Goal: Communication & Community: Answer question/provide support

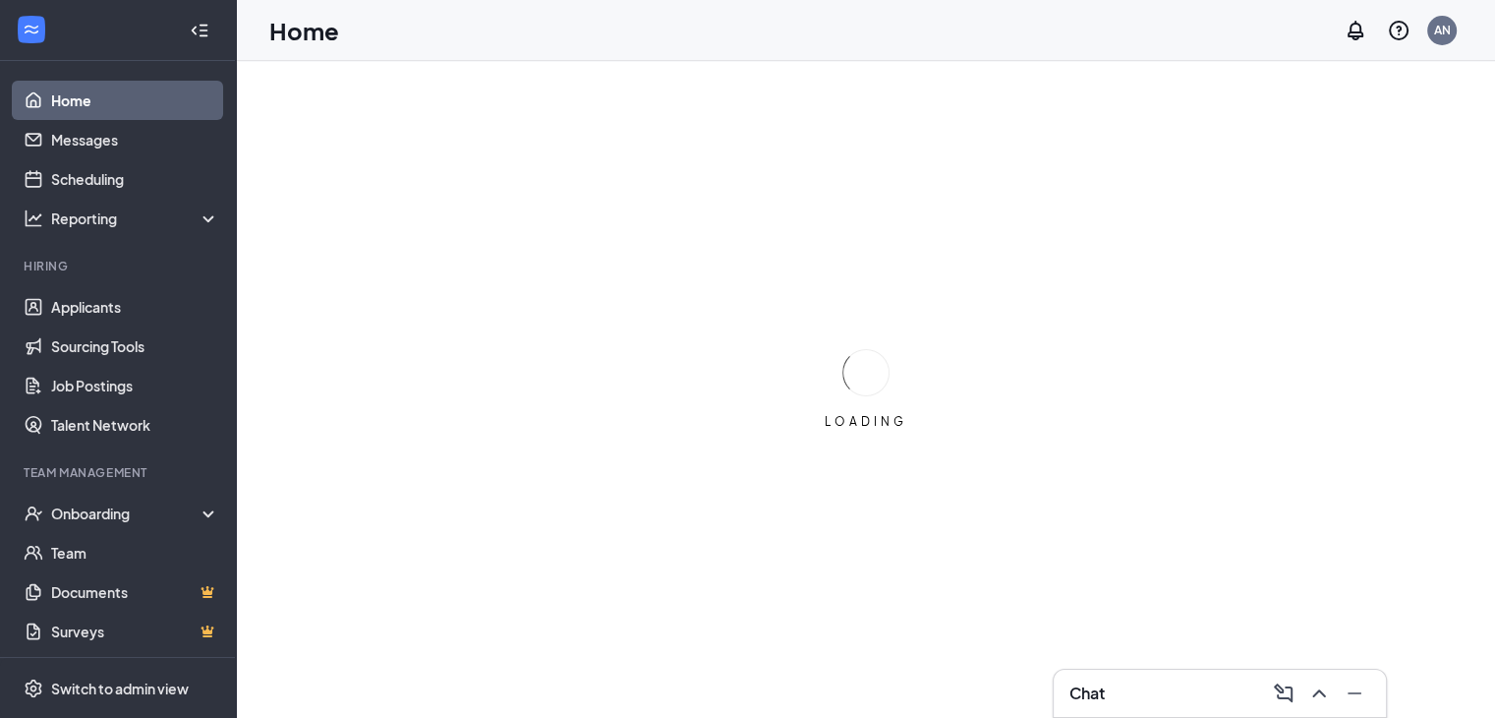
click at [1125, 685] on div "Chat" at bounding box center [1220, 692] width 301 height 31
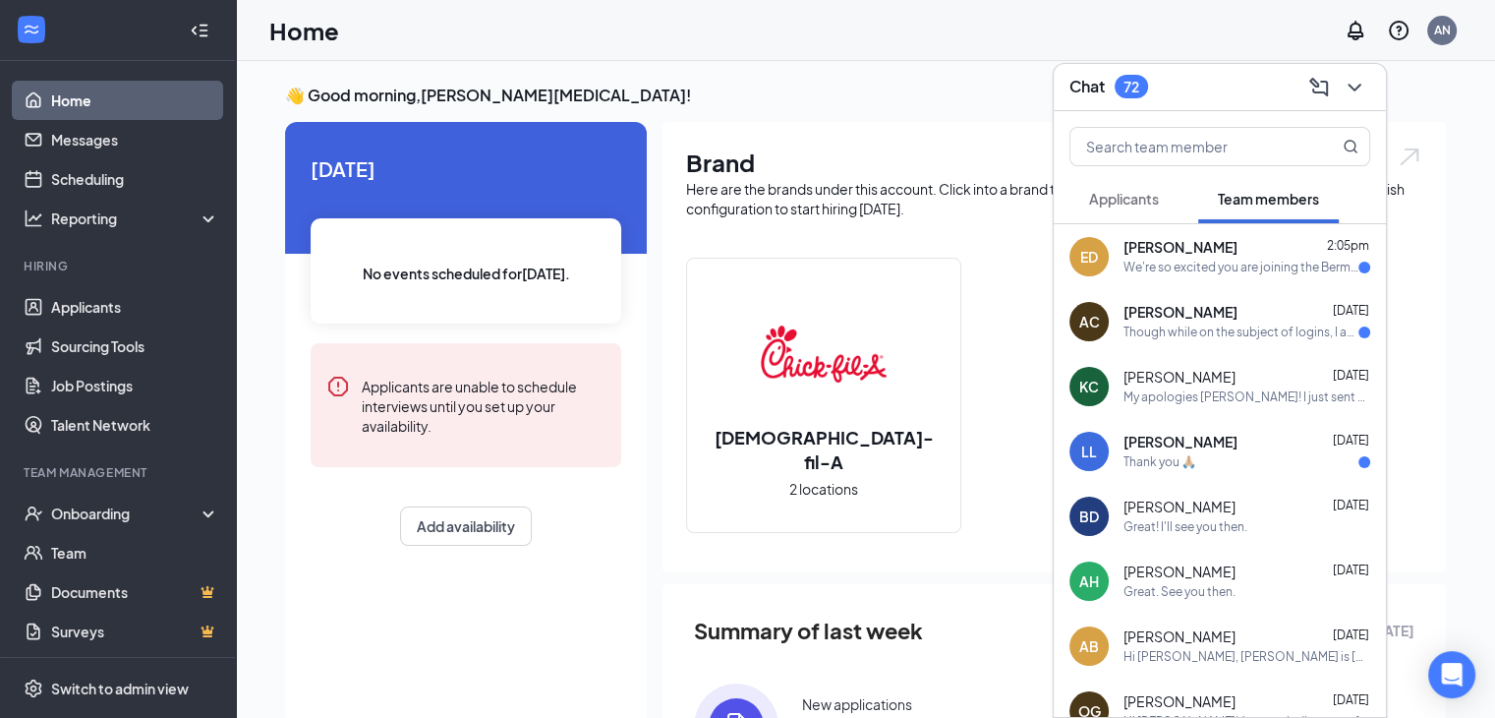
click at [1199, 273] on div "We're so excited you are joining the Bermuda Run [DEMOGRAPHIC_DATA]-fil-Ateam !…" at bounding box center [1241, 268] width 235 height 17
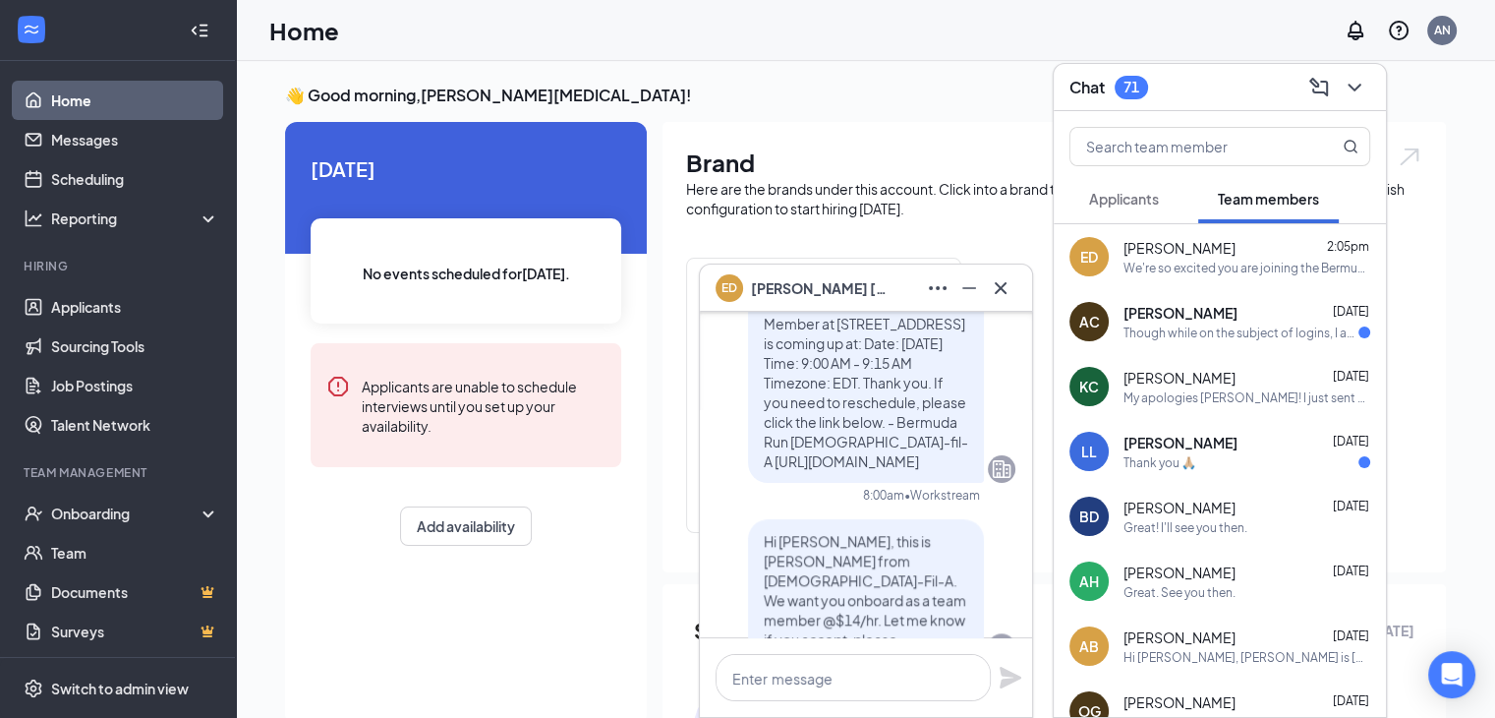
scroll to position [-575, 0]
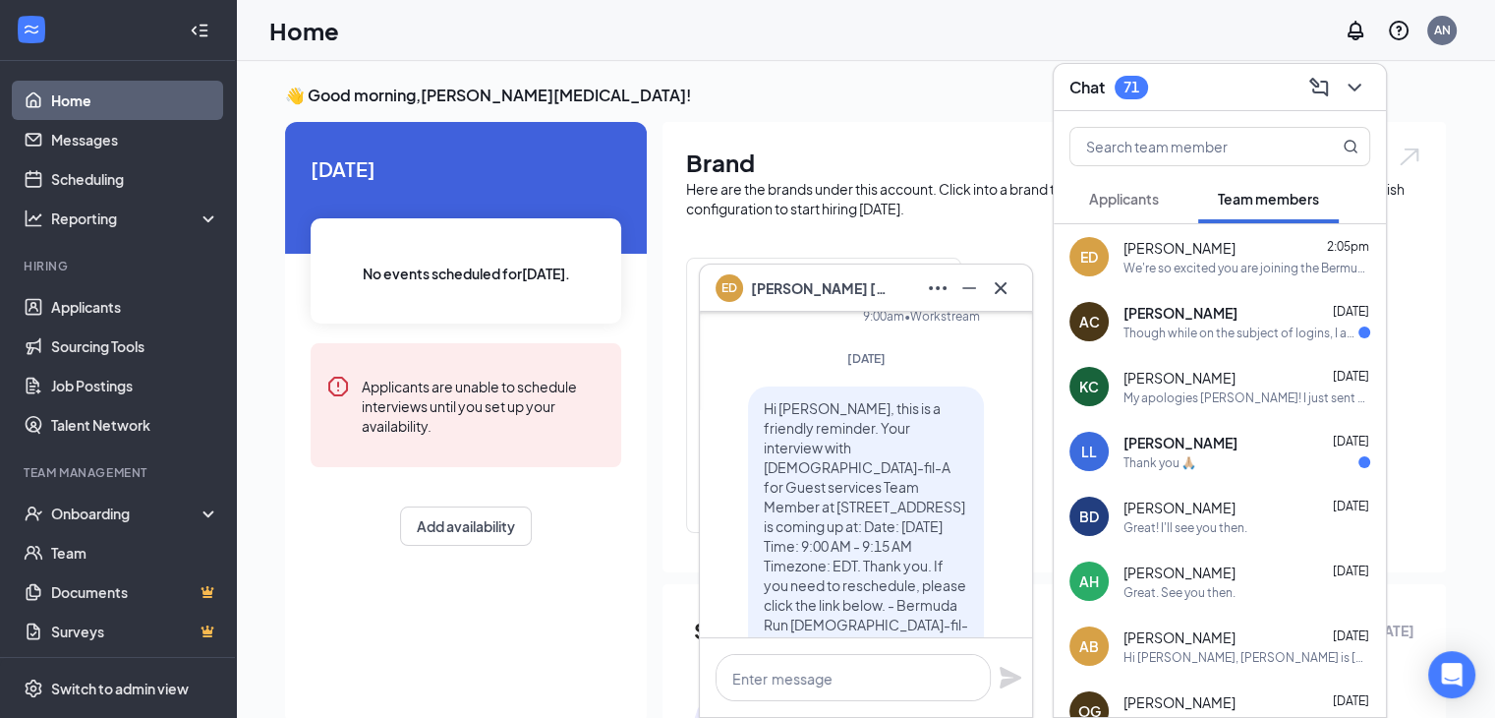
click at [1006, 288] on icon "Cross" at bounding box center [1001, 288] width 24 height 24
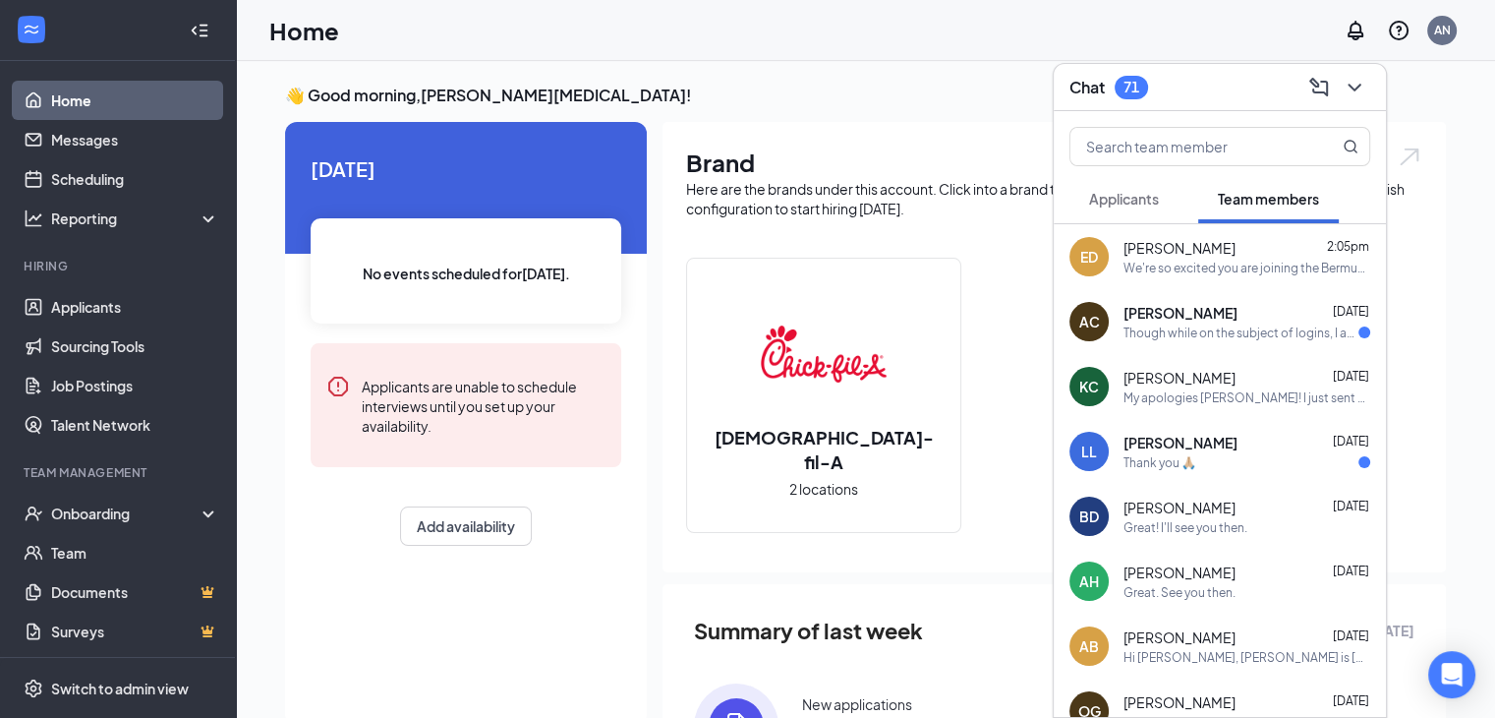
click at [1152, 330] on div "Though while on the subject of logins, I am having trouble setting up my Slack …" at bounding box center [1241, 332] width 235 height 17
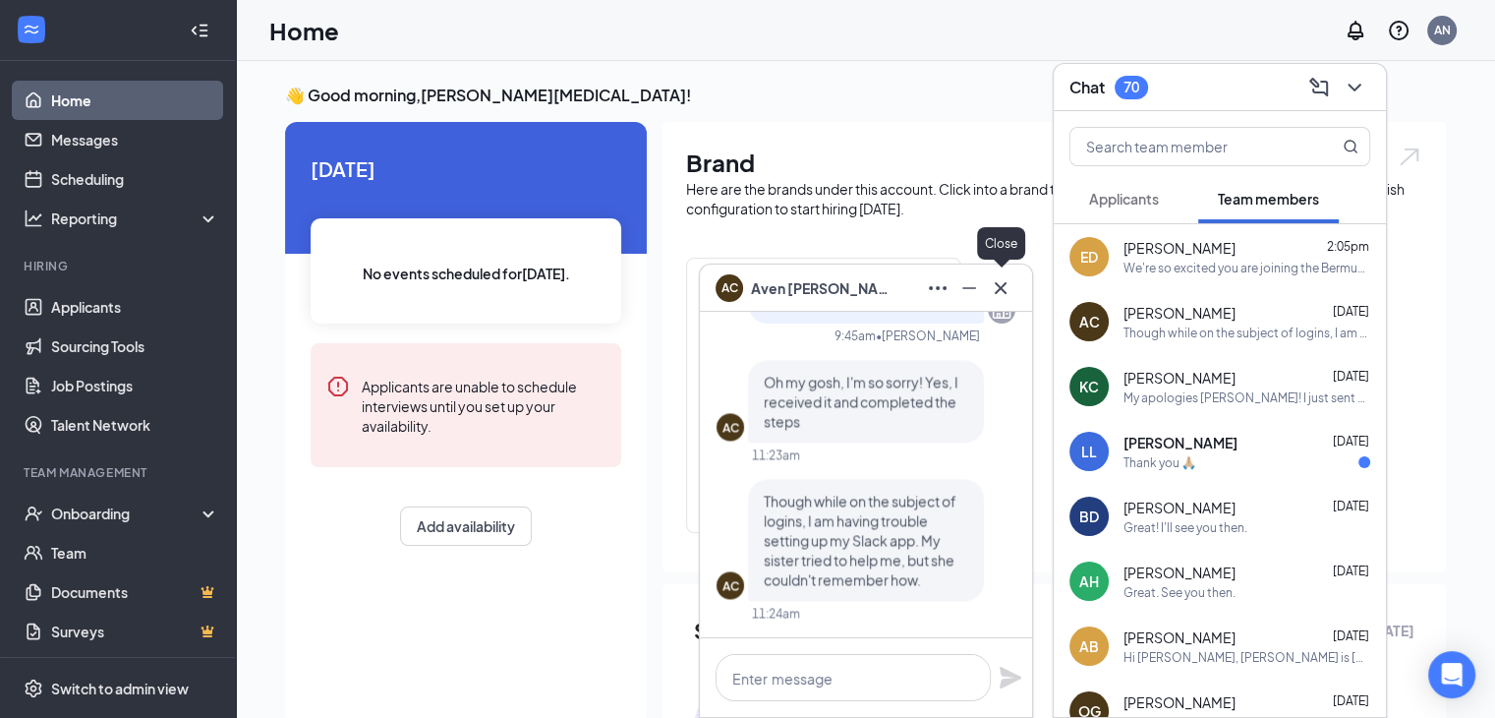
click at [1002, 296] on icon "Cross" at bounding box center [1001, 288] width 24 height 24
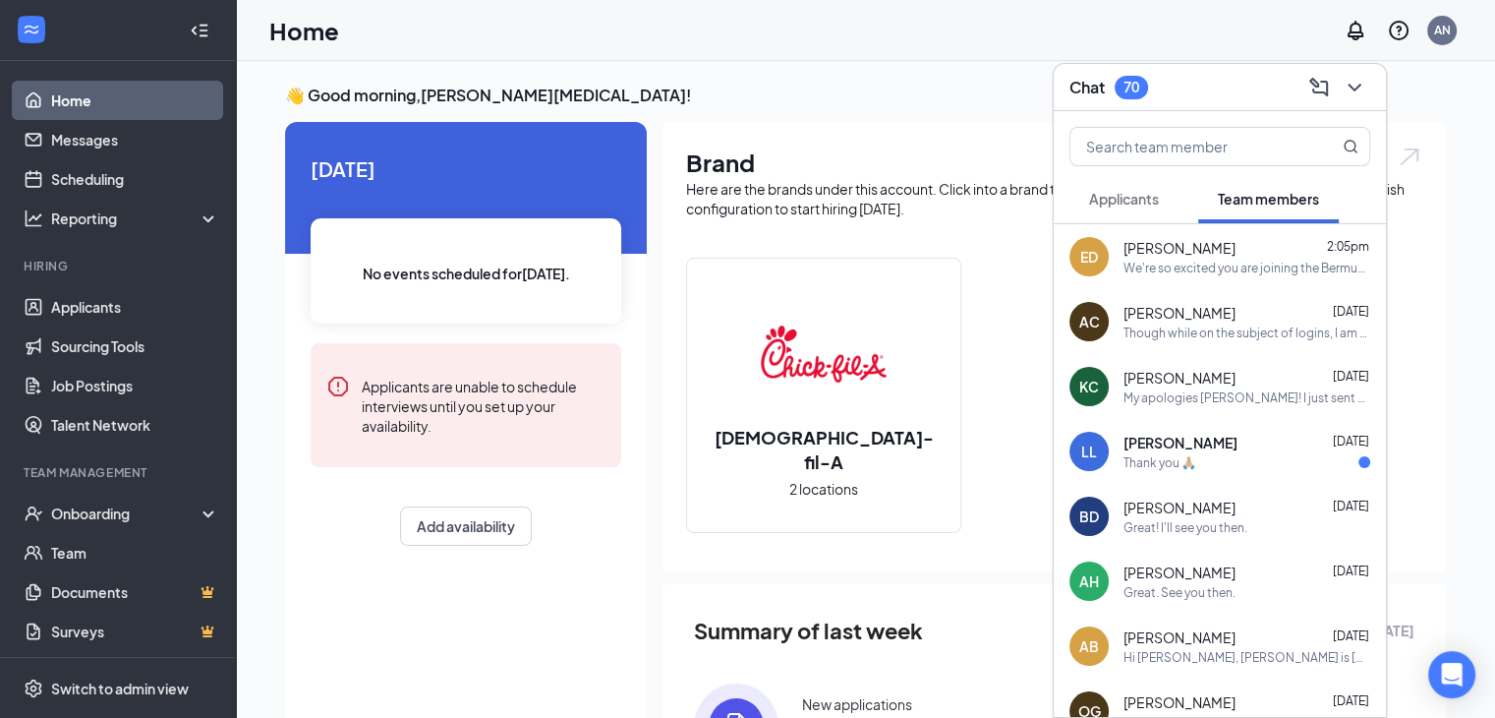
click at [1235, 385] on div "[PERSON_NAME] [DATE]" at bounding box center [1247, 378] width 247 height 20
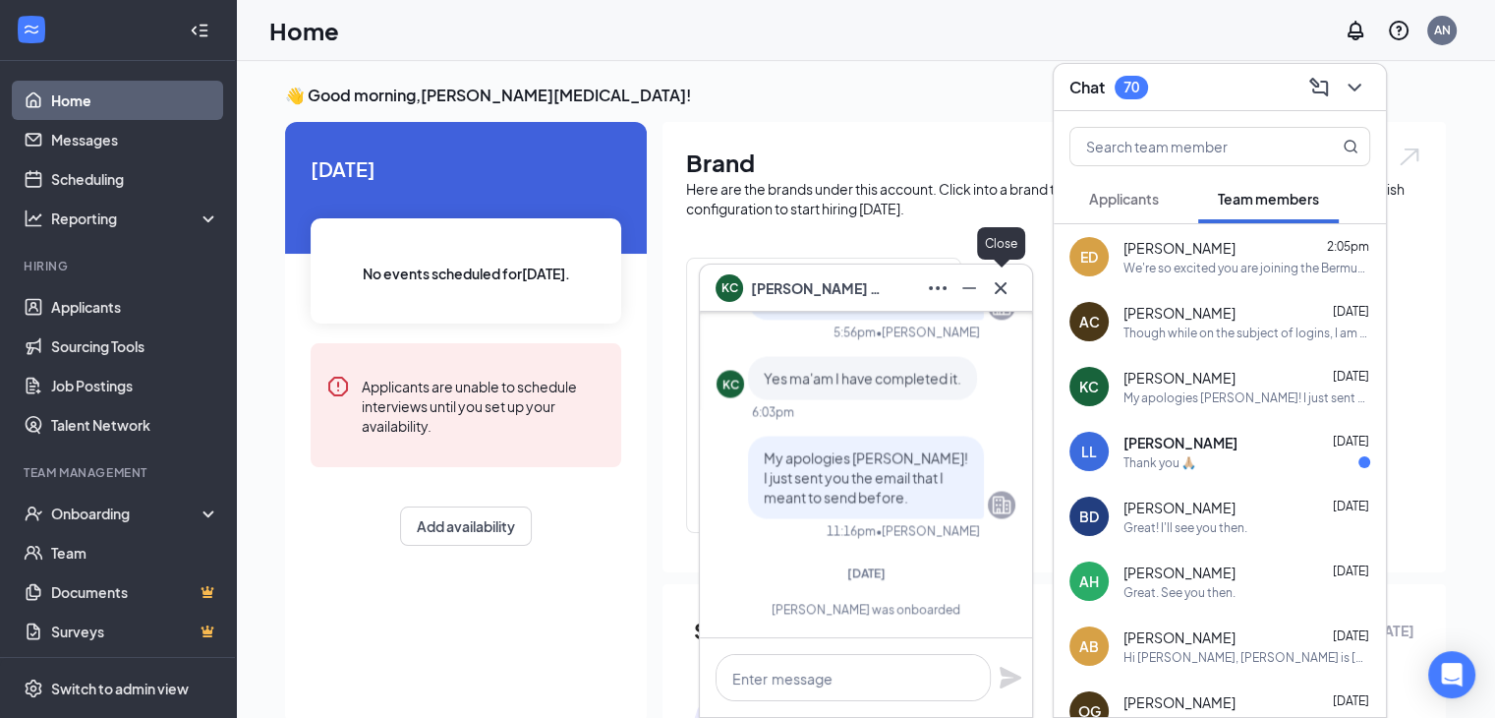
click at [991, 284] on icon "Cross" at bounding box center [1001, 288] width 24 height 24
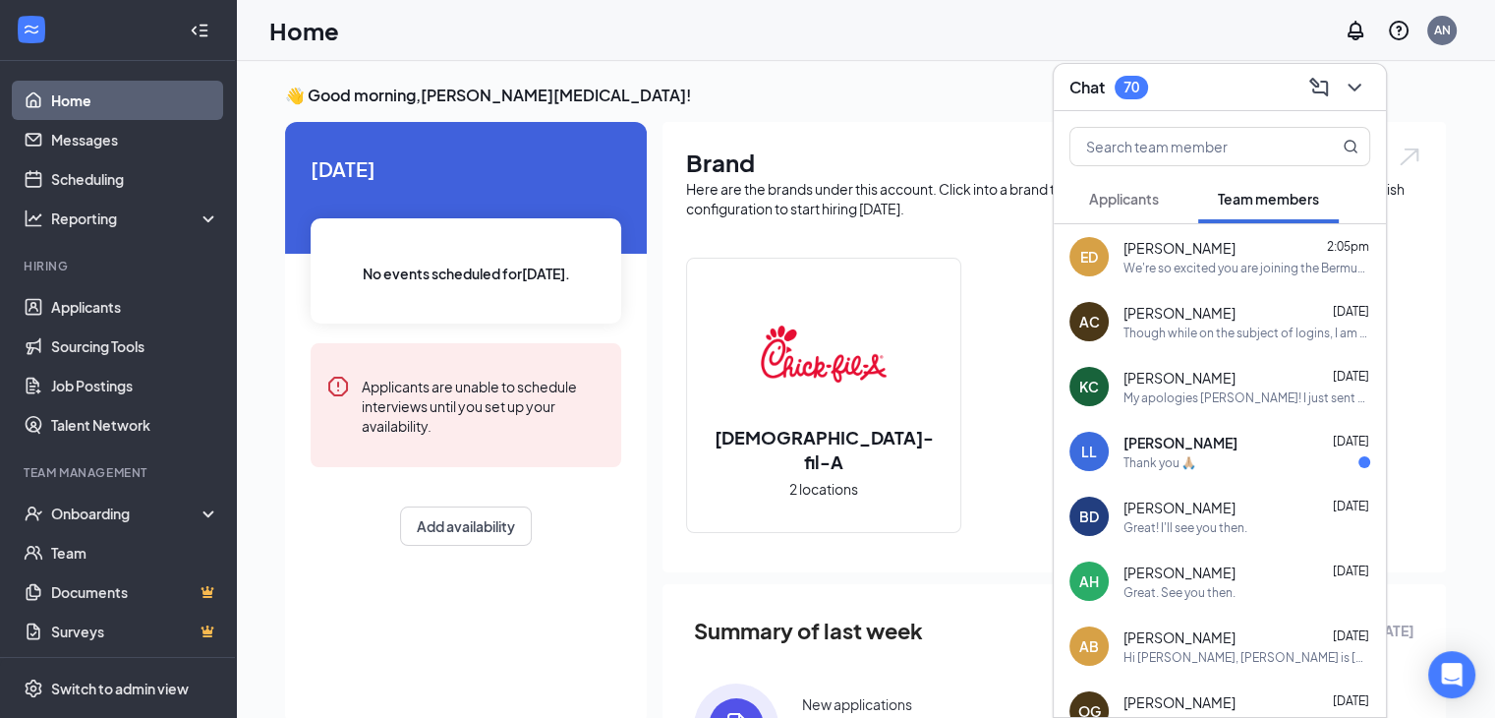
click at [1137, 209] on button "Applicants" at bounding box center [1124, 198] width 109 height 49
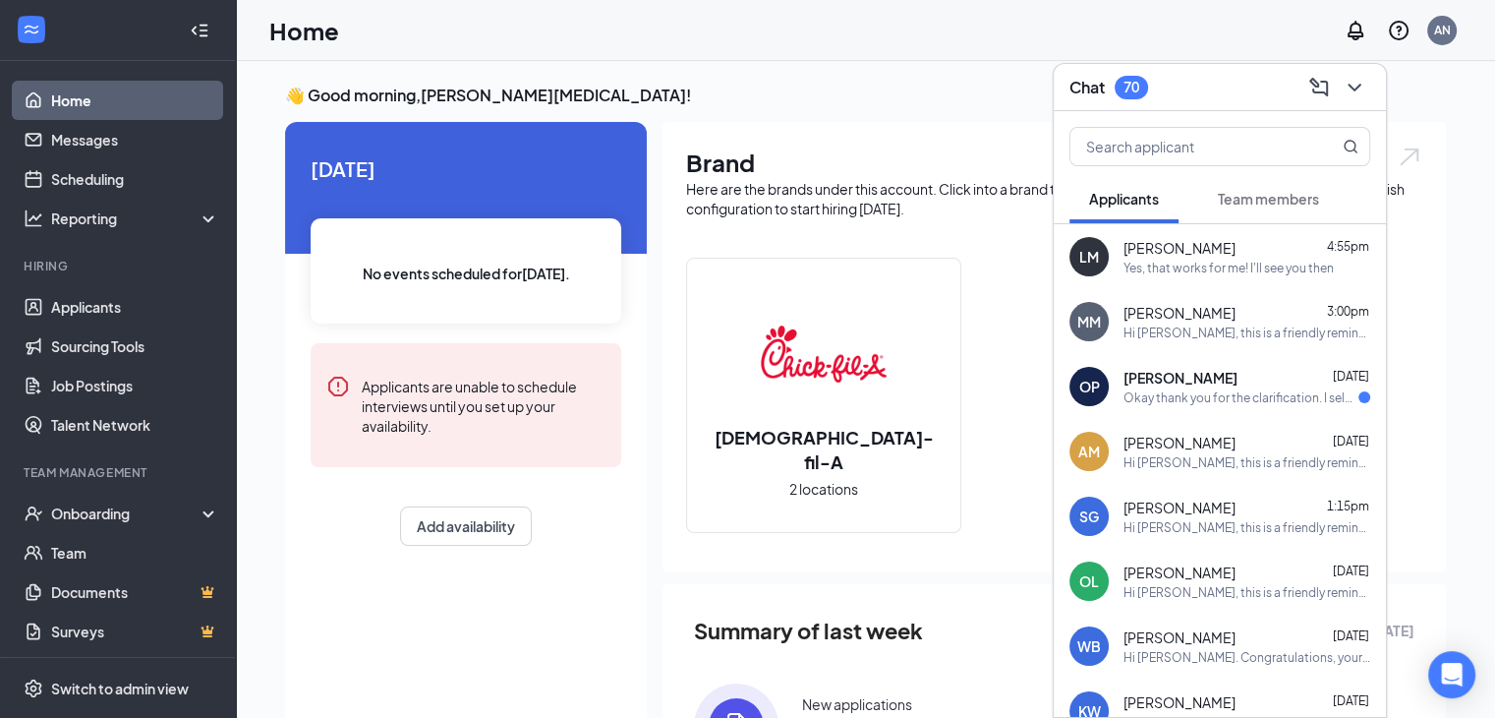
click at [1224, 398] on div "Okay thank you for the clarification. I selected [DATE] 9:00am-9:30am. The list…" at bounding box center [1241, 397] width 235 height 17
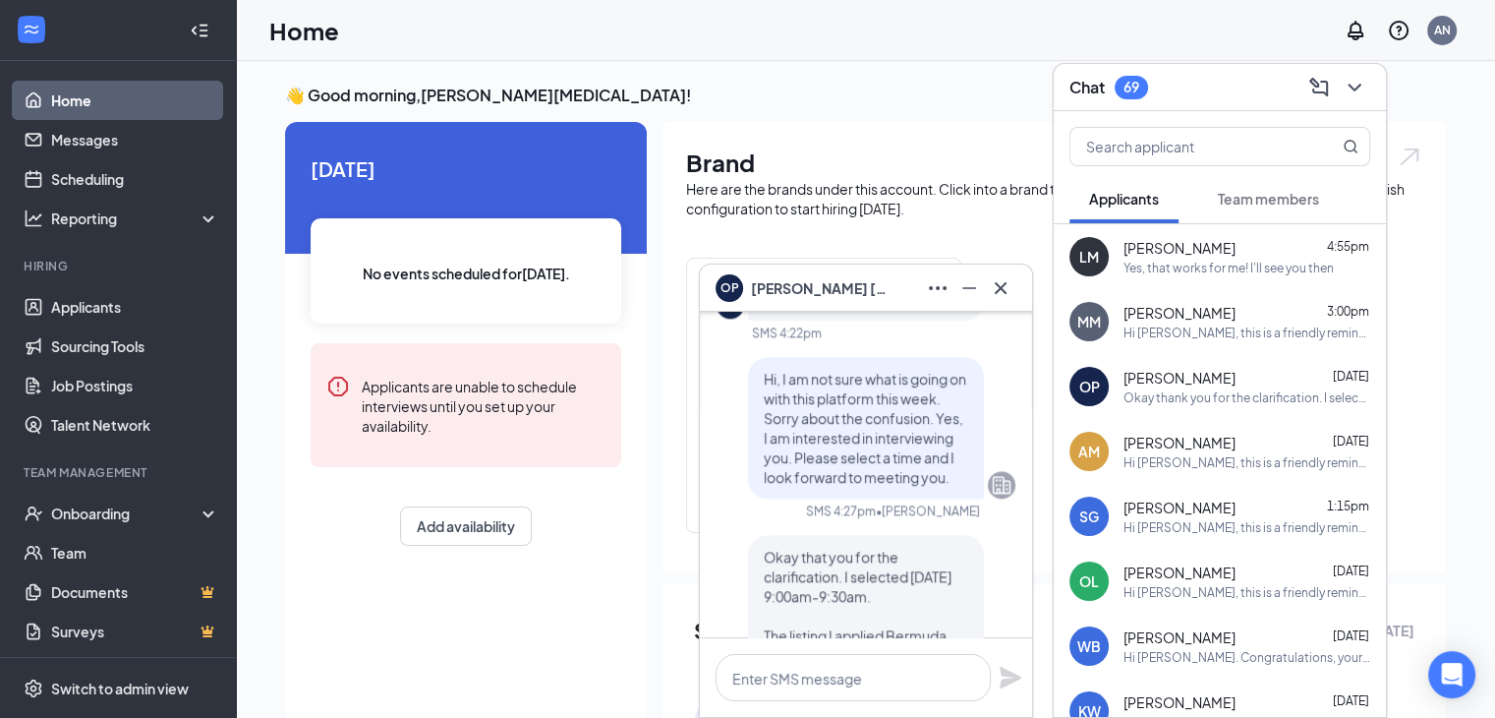
scroll to position [-732, 0]
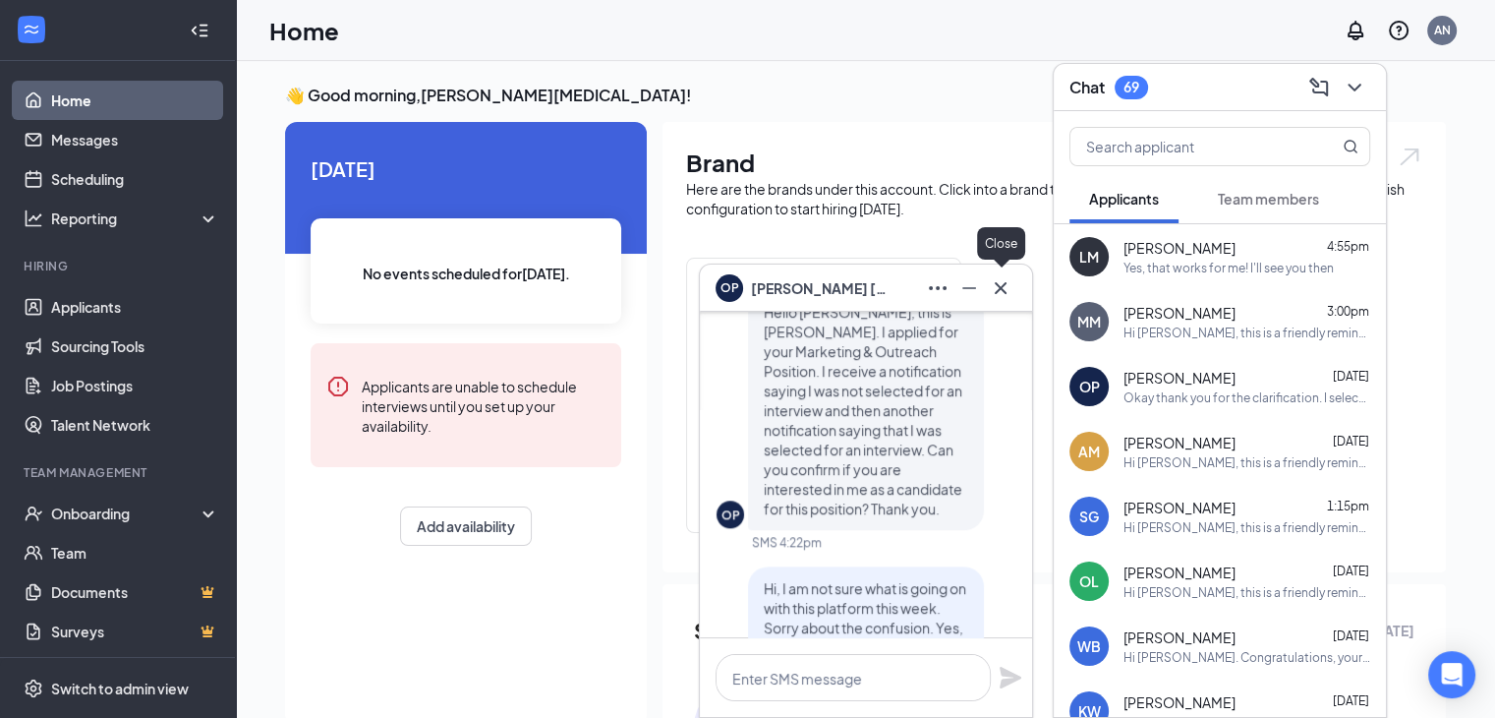
click at [991, 295] on icon "Cross" at bounding box center [1001, 288] width 24 height 24
